Goal: Task Accomplishment & Management: Complete application form

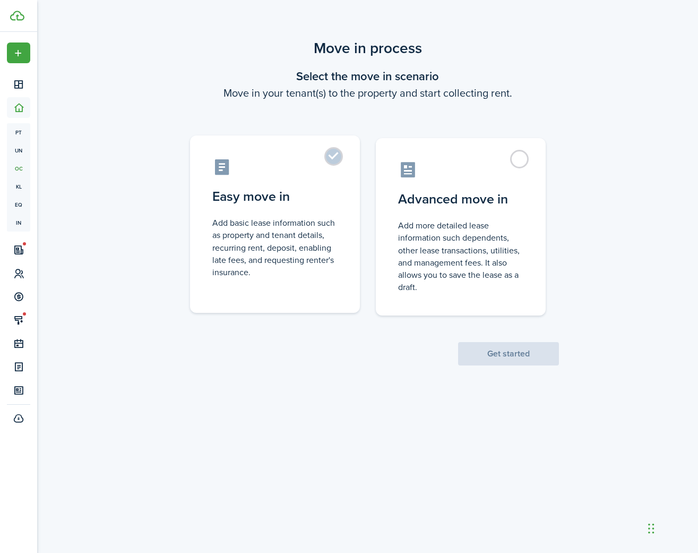
click at [333, 156] on label "Easy move in Add basic lease information such as property and tenant details, r…" at bounding box center [275, 223] width 170 height 177
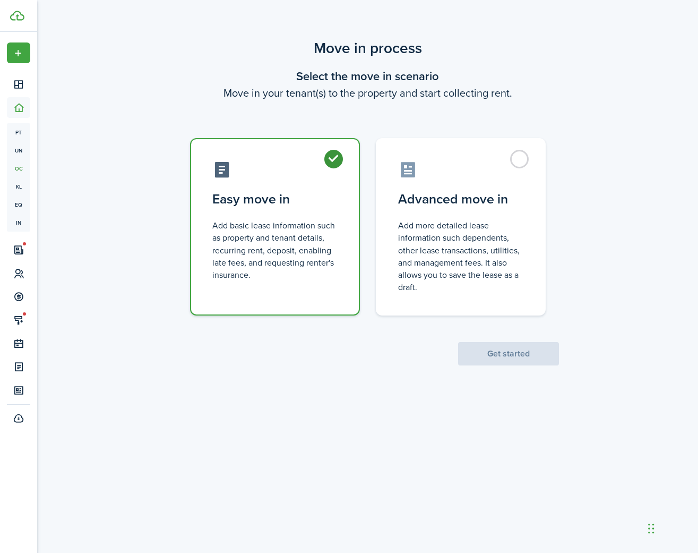
radio input "true"
click at [499, 351] on button "Get started" at bounding box center [508, 353] width 101 height 23
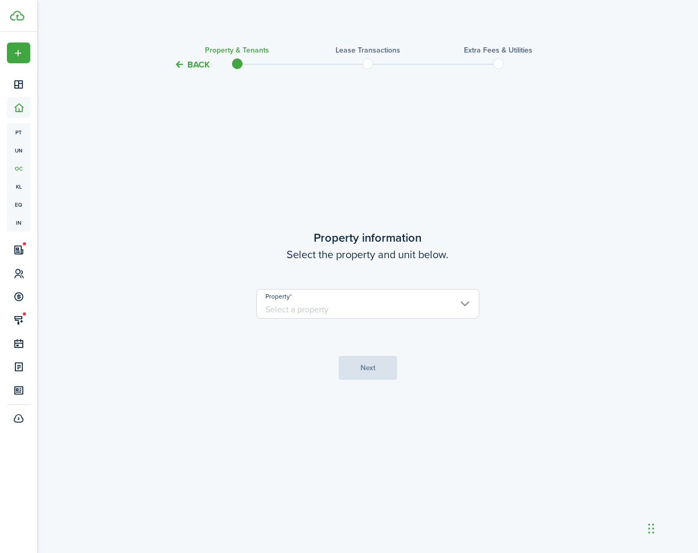
click at [296, 311] on input "Property" at bounding box center [367, 304] width 223 height 30
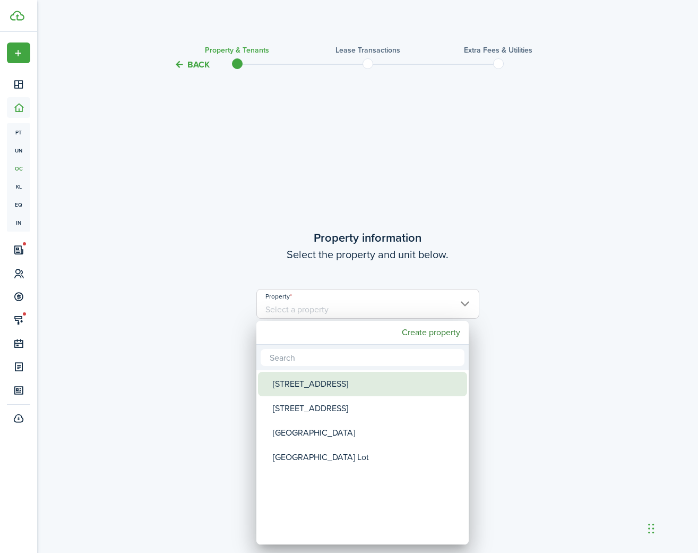
click at [289, 389] on div "[STREET_ADDRESS]" at bounding box center [367, 384] width 188 height 24
type input "[STREET_ADDRESS]"
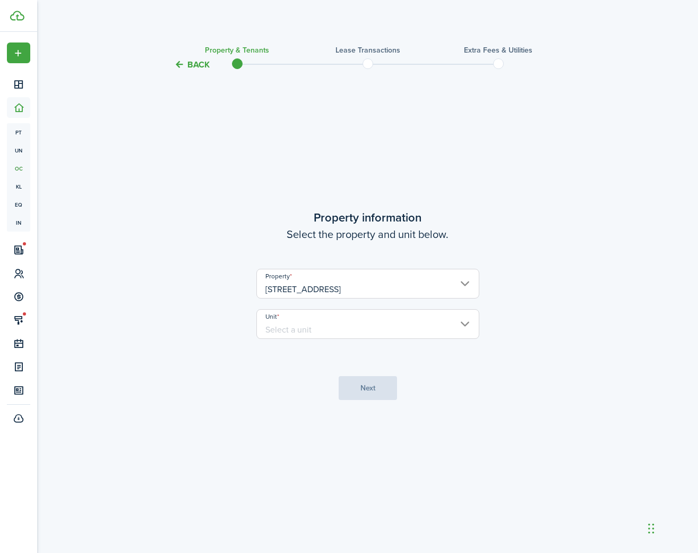
click at [301, 323] on input "Unit" at bounding box center [367, 324] width 223 height 30
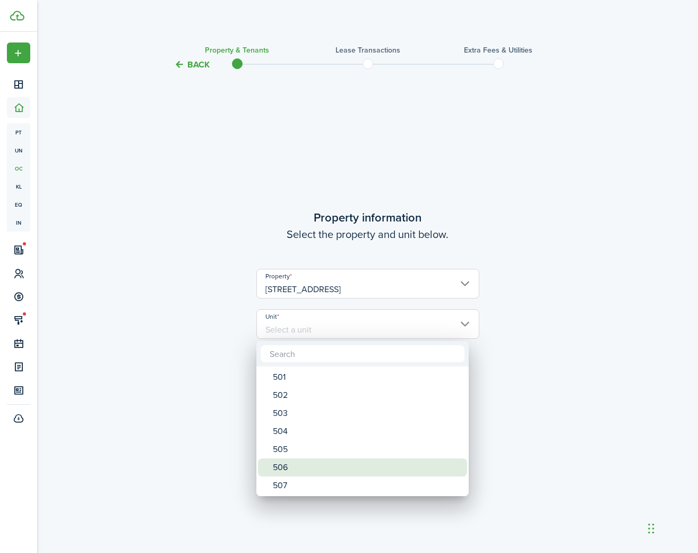
click at [283, 464] on div "506" at bounding box center [367, 467] width 188 height 18
type input "506"
